Goal: Find specific page/section: Find specific page/section

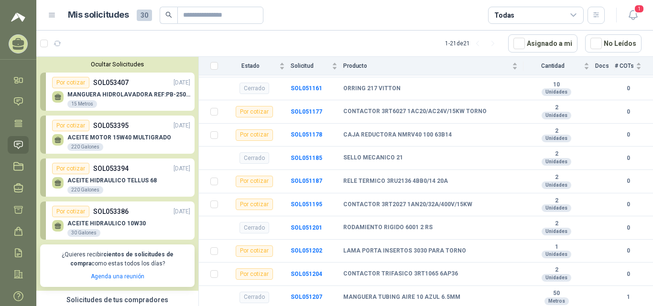
scroll to position [191, 0]
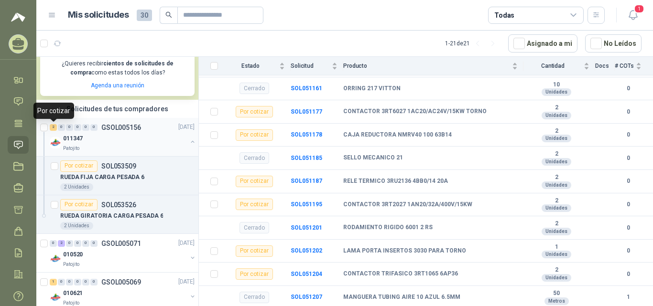
click at [51, 123] on div "2 0 0 0 0 0 GSOL005156 26/08/25" at bounding box center [123, 127] width 147 height 11
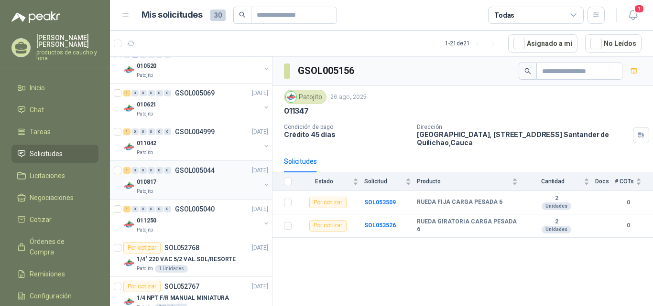
scroll to position [143, 0]
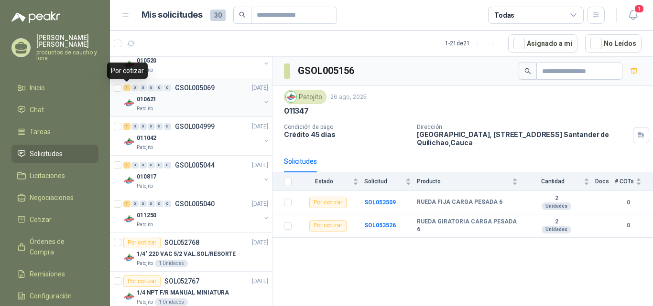
click at [127, 85] on div "1" at bounding box center [126, 88] width 7 height 7
